Goal: Navigation & Orientation: Find specific page/section

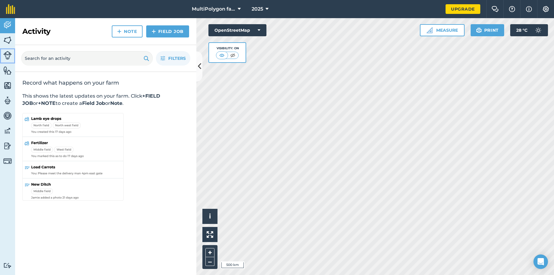
click at [7, 53] on img at bounding box center [7, 55] width 8 height 8
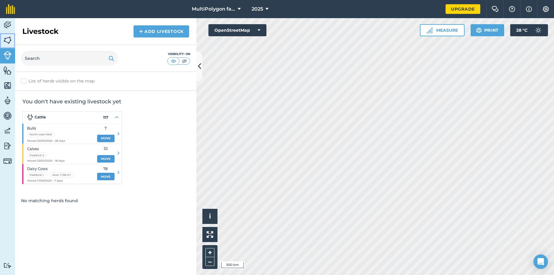
click at [7, 38] on img at bounding box center [7, 40] width 8 height 9
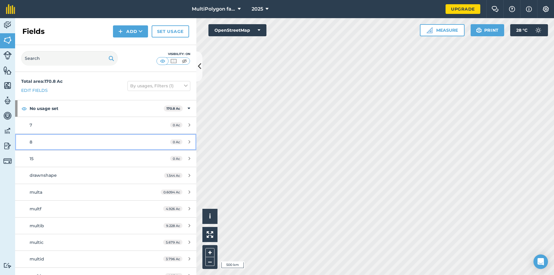
click at [60, 135] on link "8 0 Ac" at bounding box center [105, 142] width 181 height 16
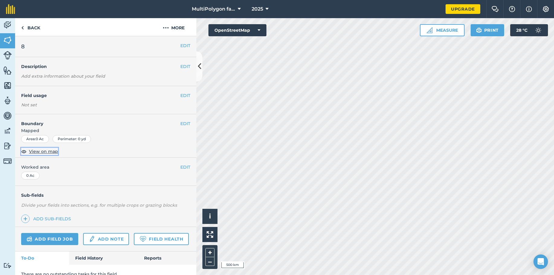
click at [38, 151] on span "View on map" at bounding box center [43, 151] width 29 height 7
click at [33, 28] on link "Back" at bounding box center [30, 27] width 31 height 18
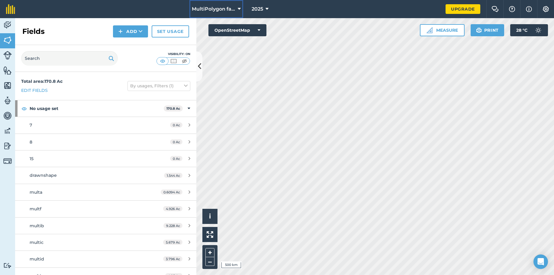
click at [222, 9] on span "MultiPolygon farm" at bounding box center [214, 8] width 44 height 7
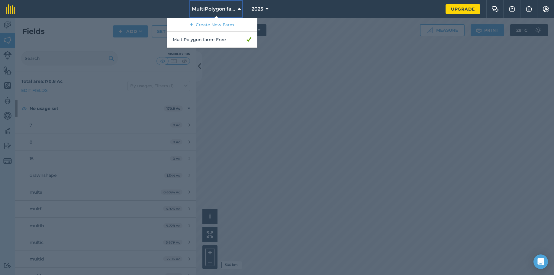
click at [222, 9] on span "MultiPolygon farm" at bounding box center [214, 8] width 44 height 7
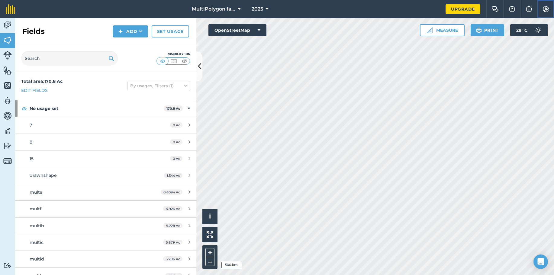
click at [543, 11] on img at bounding box center [546, 9] width 7 height 6
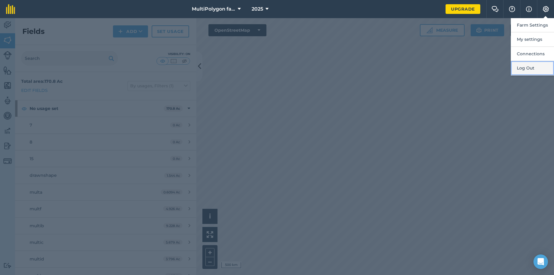
click at [542, 66] on button "Log Out" at bounding box center [532, 68] width 43 height 14
